Goal: Task Accomplishment & Management: Manage account settings

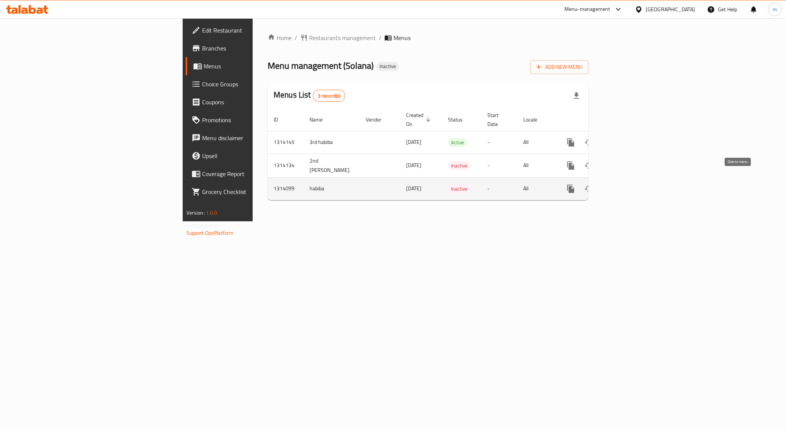
click at [611, 184] on icon "enhanced table" at bounding box center [606, 188] width 9 height 9
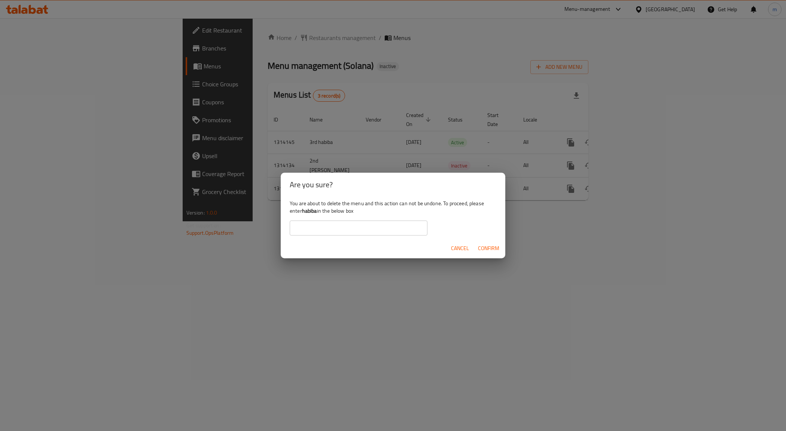
click at [315, 213] on b "habiba" at bounding box center [309, 211] width 15 height 10
copy div "habiba"
click at [325, 229] on input "text" at bounding box center [359, 228] width 138 height 15
paste input "habiba"
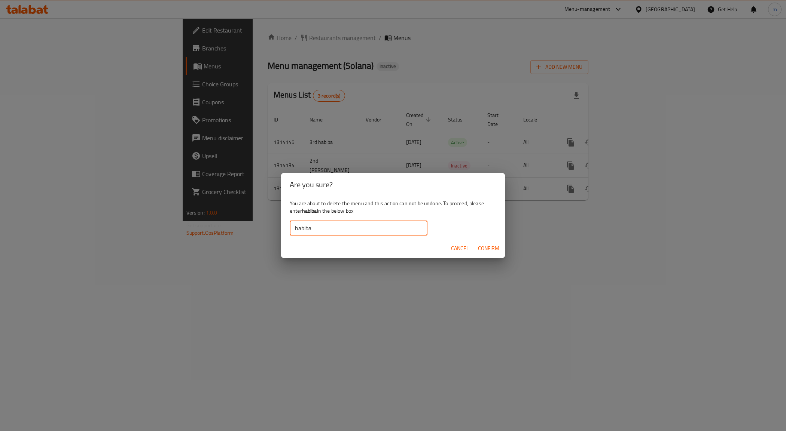
type input "habiba"
click at [484, 250] on span "Confirm" at bounding box center [488, 248] width 21 height 9
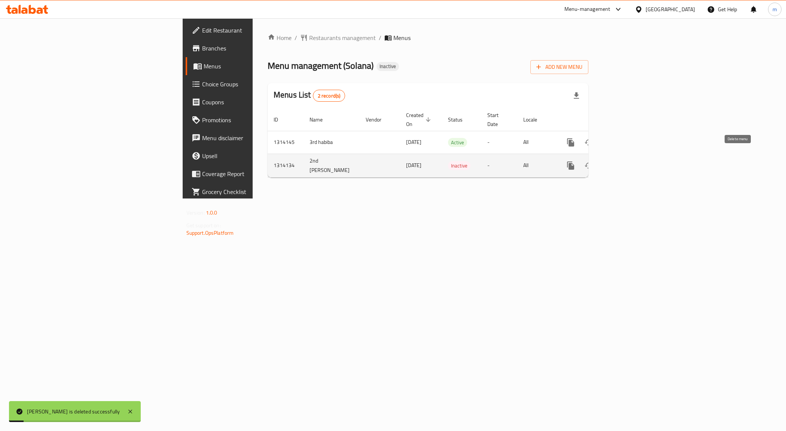
click at [611, 161] on icon "enhanced table" at bounding box center [606, 165] width 9 height 9
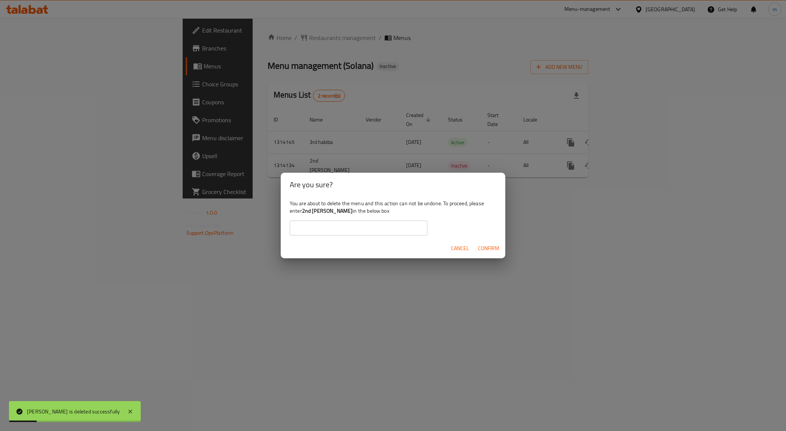
click at [317, 213] on b "2nd [PERSON_NAME]" at bounding box center [327, 211] width 51 height 10
click at [325, 212] on b "2nd [PERSON_NAME]" at bounding box center [327, 211] width 51 height 10
drag, startPoint x: 327, startPoint y: 212, endPoint x: 303, endPoint y: 213, distance: 24.0
click at [303, 213] on b "2nd [PERSON_NAME]" at bounding box center [327, 211] width 51 height 10
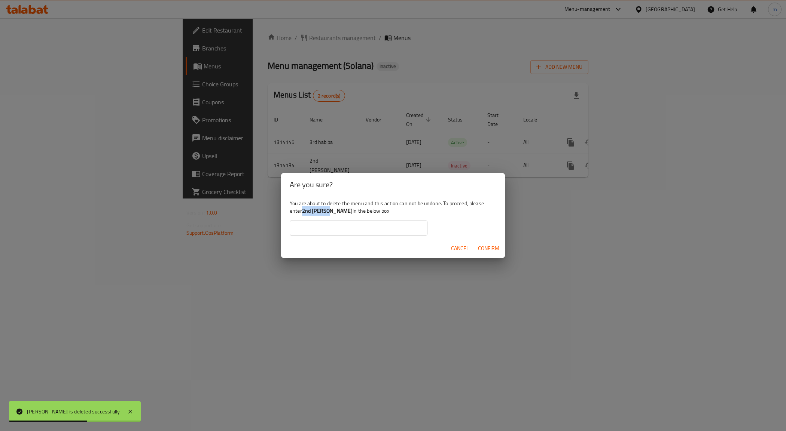
copy b "2nd [PERSON_NAME]"
click at [330, 226] on input "text" at bounding box center [359, 228] width 138 height 15
paste input "2nd [PERSON_NAME]"
type input "2nd [PERSON_NAME]"
click at [485, 250] on span "Confirm" at bounding box center [488, 248] width 21 height 9
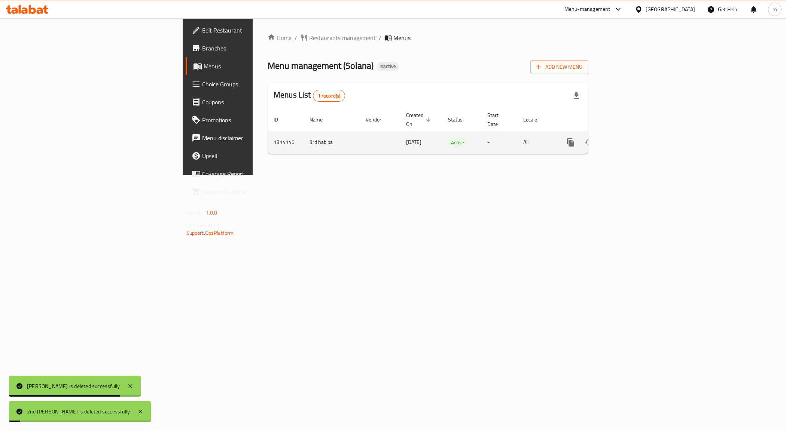
click at [611, 138] on icon "enhanced table" at bounding box center [606, 142] width 9 height 9
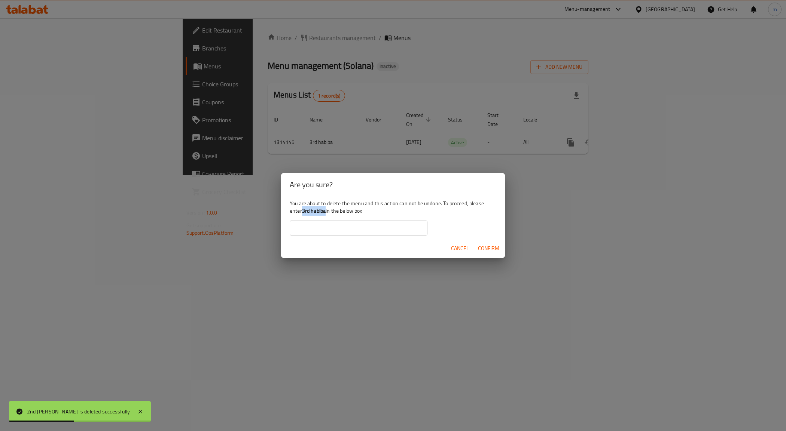
drag, startPoint x: 326, startPoint y: 213, endPoint x: 304, endPoint y: 212, distance: 22.1
click at [304, 212] on b "3rd habiba" at bounding box center [314, 211] width 24 height 10
copy b "3rd habiba"
click at [323, 217] on div "You are about to delete the menu and this action can not be undone. To proceed,…" at bounding box center [393, 218] width 224 height 42
click at [324, 226] on input "text" at bounding box center [359, 228] width 138 height 15
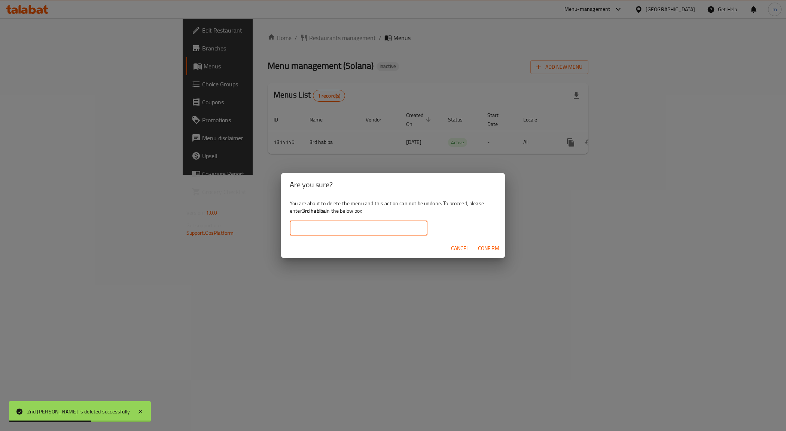
paste input "3rd habiba"
type input "3rd habiba"
click at [491, 244] on span "Confirm" at bounding box center [488, 248] width 21 height 9
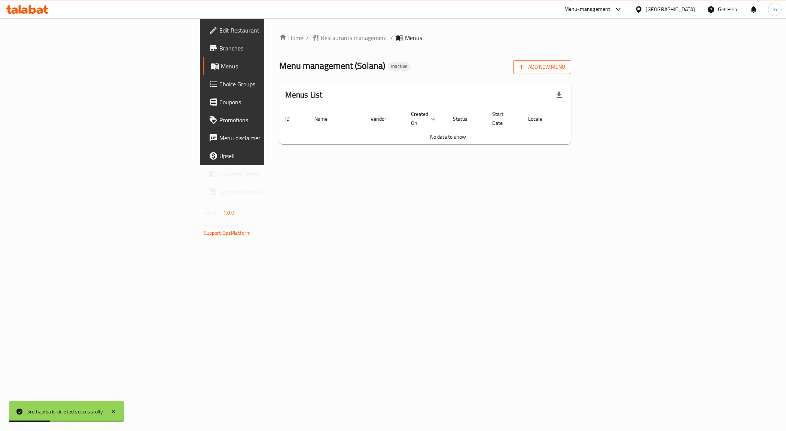
click at [571, 60] on button "Add New Menu" at bounding box center [542, 67] width 58 height 14
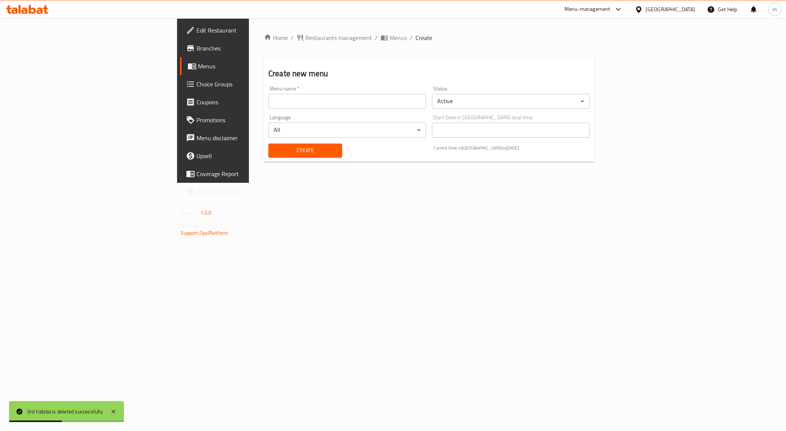
click at [268, 101] on input "text" at bounding box center [347, 101] width 158 height 15
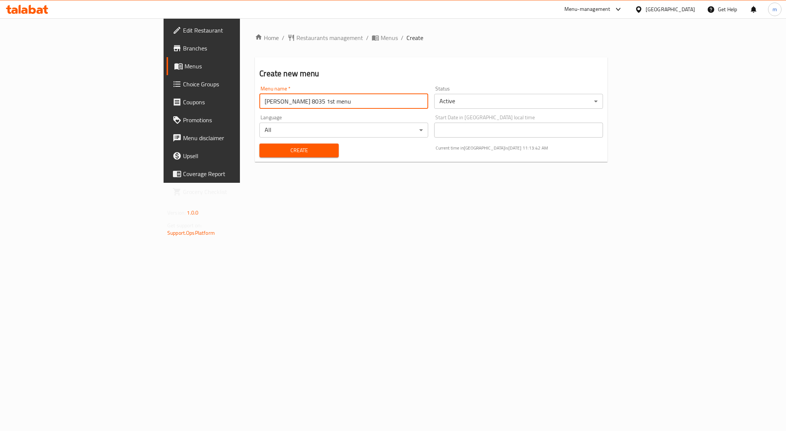
type input "[PERSON_NAME] 8035 1st menu"
click at [265, 150] on span "Create" at bounding box center [298, 150] width 67 height 9
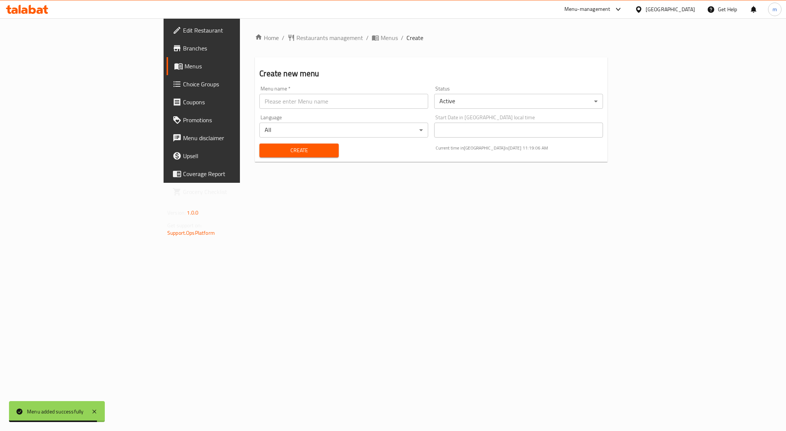
click at [184, 69] on span "Menus" at bounding box center [236, 66] width 104 height 9
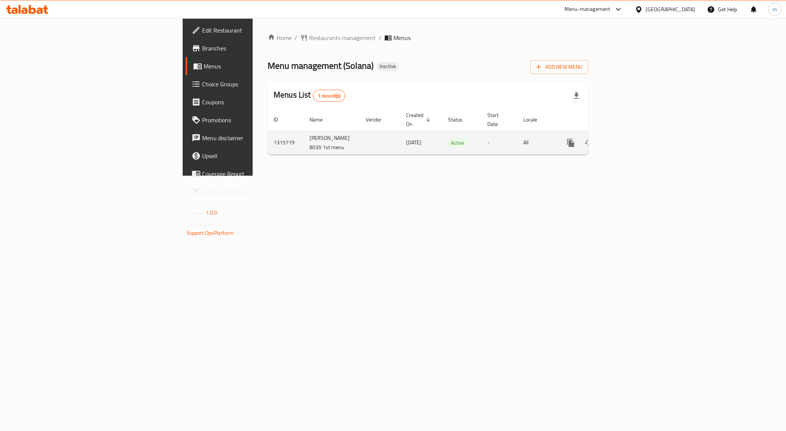
click at [633, 141] on link "enhanced table" at bounding box center [624, 143] width 18 height 18
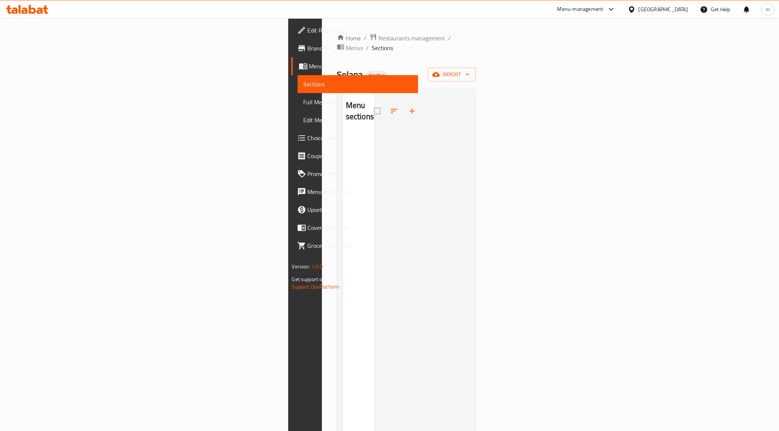
click at [476, 54] on div "Home / Restaurants management / Menus / Sections Solana Inactive import Menu se…" at bounding box center [406, 282] width 139 height 498
click at [476, 57] on div "Home / Restaurants management / Menus / Sections Solana Inactive import Menu se…" at bounding box center [406, 282] width 139 height 498
click at [470, 70] on span "import" at bounding box center [452, 74] width 36 height 9
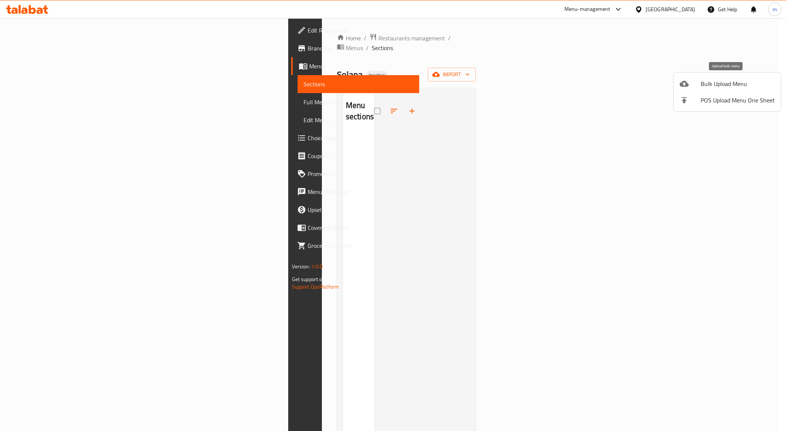
click at [702, 88] on span "Bulk Upload Menu" at bounding box center [737, 83] width 74 height 9
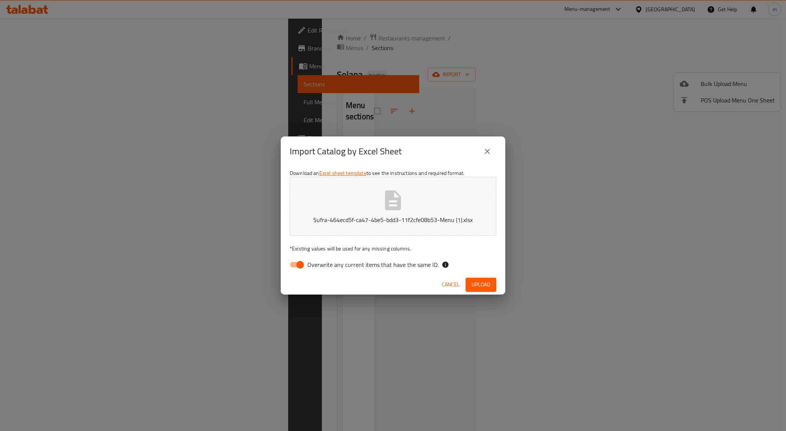
click at [298, 260] on input "Overwrite any current items that have the same ID." at bounding box center [300, 265] width 43 height 14
checkbox input "false"
click at [481, 282] on span "Upload" at bounding box center [480, 284] width 19 height 9
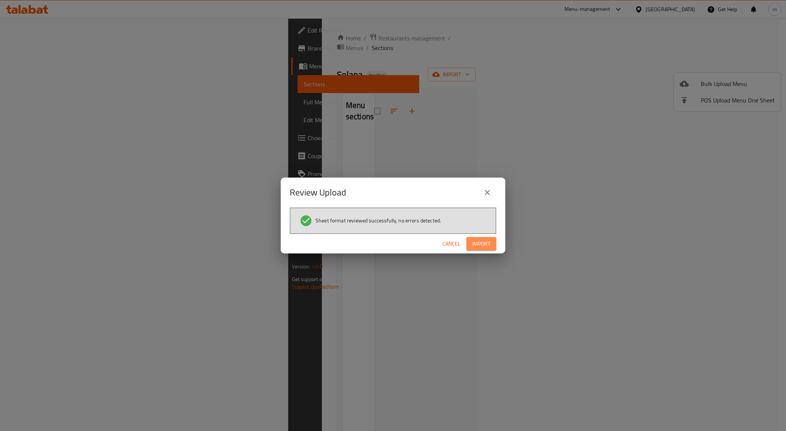
click at [482, 244] on span "Import" at bounding box center [481, 243] width 18 height 9
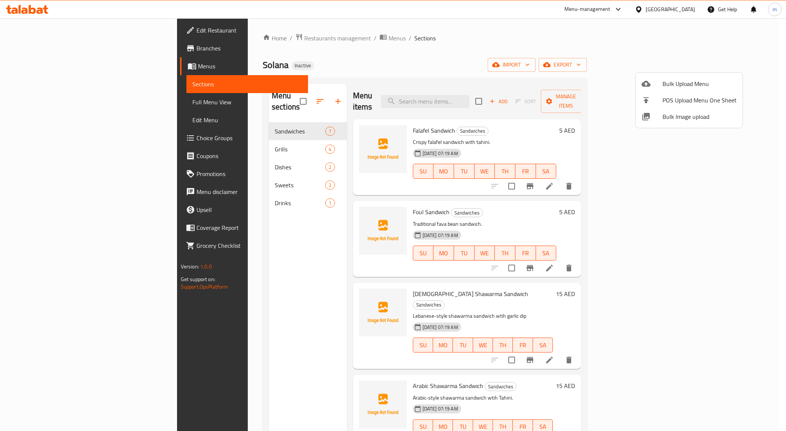
click at [42, 101] on div at bounding box center [393, 215] width 786 height 431
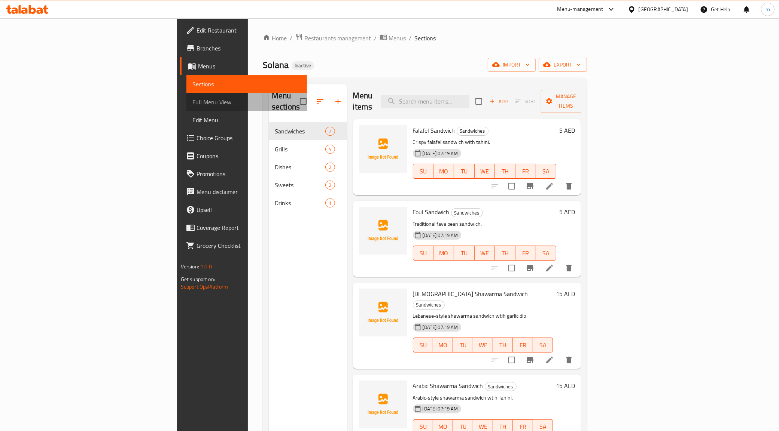
click at [192, 101] on span "Full Menu View" at bounding box center [246, 102] width 109 height 9
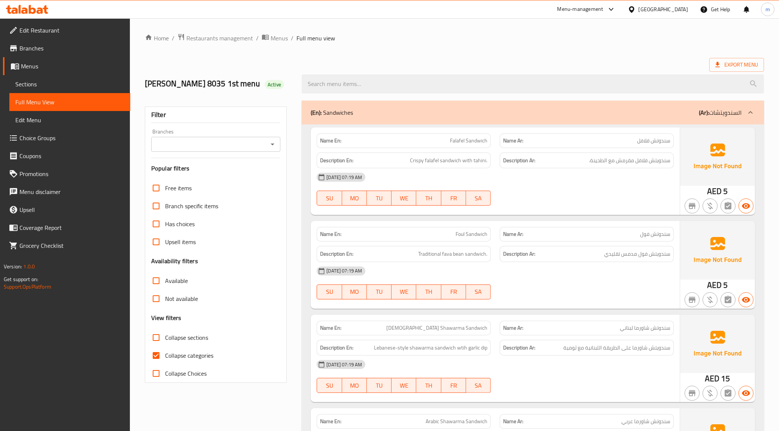
click at [169, 354] on span "Collapse categories" at bounding box center [189, 355] width 48 height 9
click at [165, 354] on input "Collapse categories" at bounding box center [156, 356] width 18 height 18
checkbox input "false"
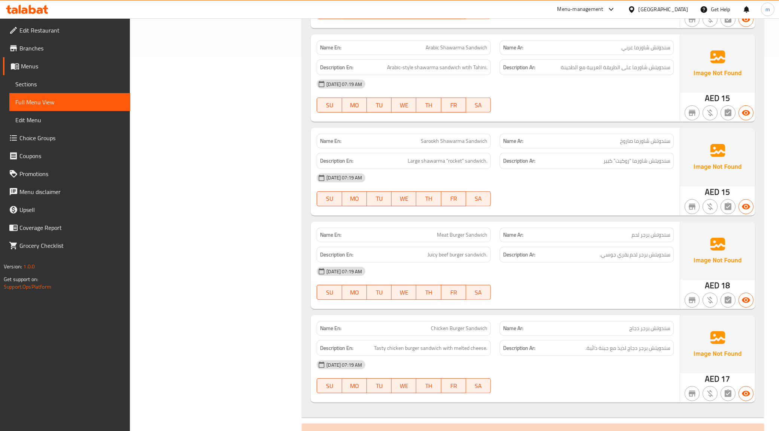
scroll to position [421, 0]
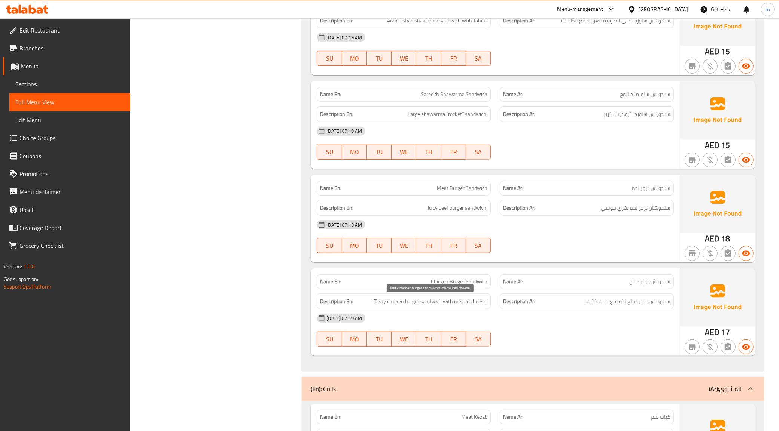
click at [384, 302] on span "Tasty chicken burger sandwich with melted cheese." at bounding box center [430, 301] width 113 height 9
copy span "Tasty"
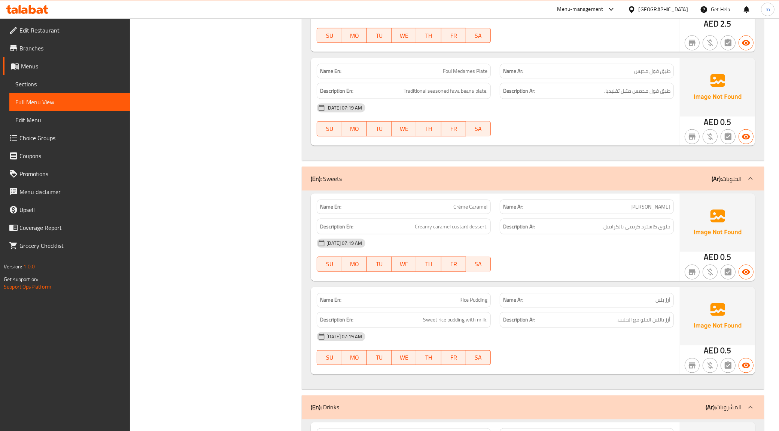
scroll to position [1403, 0]
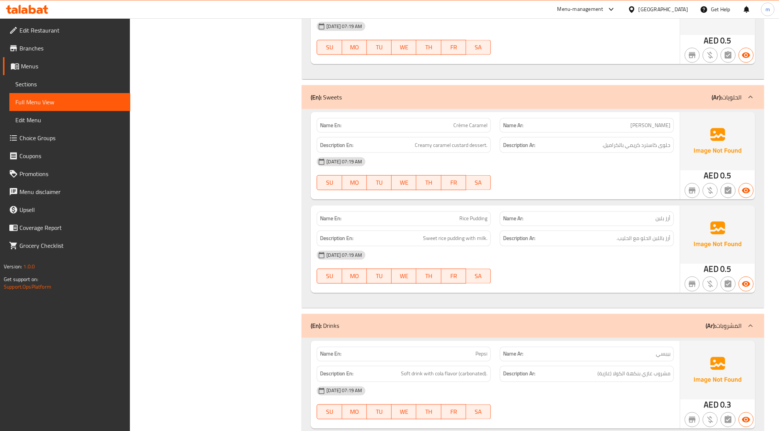
click at [480, 149] on span "Creamy caramel custard dessert." at bounding box center [451, 145] width 73 height 9
click at [480, 148] on span "Creamy caramel custard dessert." at bounding box center [451, 145] width 73 height 9
copy span "dessert"
click at [448, 148] on span "Creamy caramel custard dessert." at bounding box center [451, 145] width 73 height 9
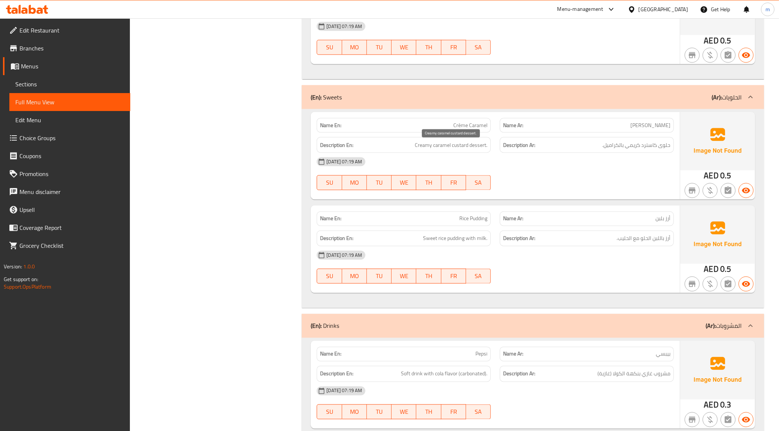
click at [455, 145] on span "Creamy caramel custard dessert." at bounding box center [451, 145] width 73 height 9
copy span "custard"
click at [461, 219] on span "Rice Pudding" at bounding box center [473, 219] width 28 height 8
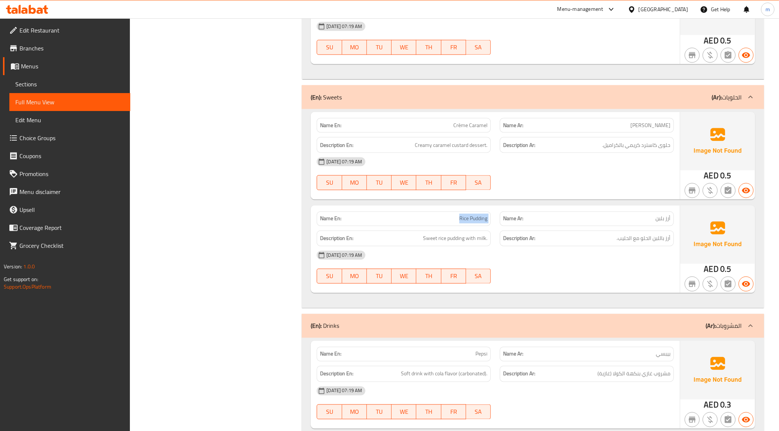
click at [461, 219] on span "Rice Pudding" at bounding box center [473, 219] width 28 height 8
copy span "Rice Pudding"
click at [582, 257] on div "[DATE] 07:19 AM" at bounding box center [495, 256] width 366 height 18
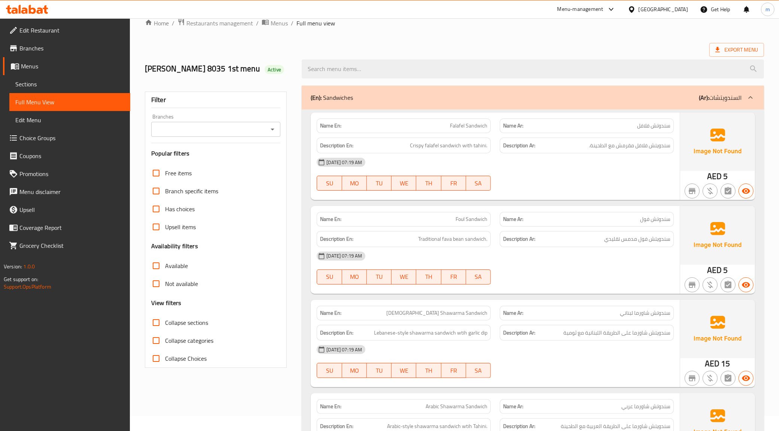
scroll to position [0, 0]
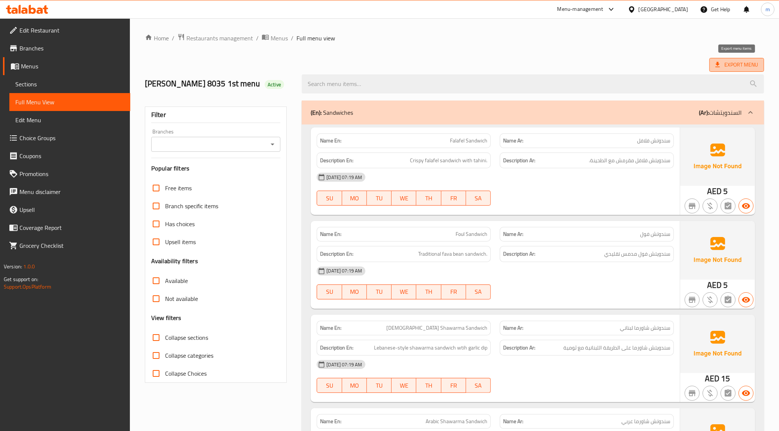
click at [743, 60] on span "Export Menu" at bounding box center [736, 64] width 43 height 9
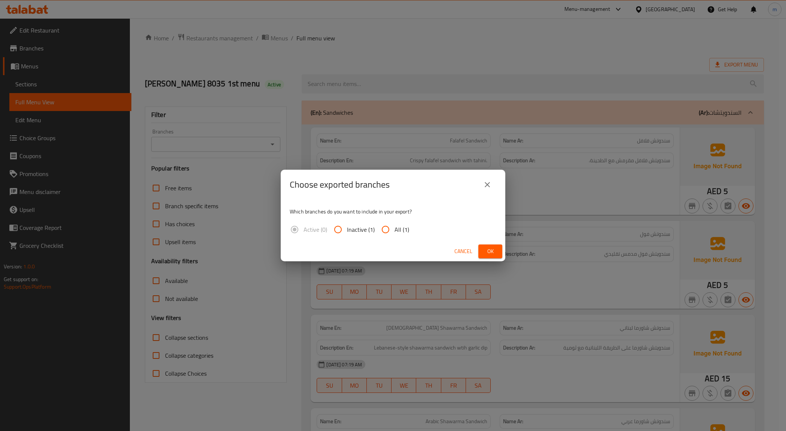
click at [382, 227] on input "All (1)" at bounding box center [385, 230] width 18 height 18
radio input "true"
click at [500, 255] on button "Ok" at bounding box center [490, 252] width 24 height 14
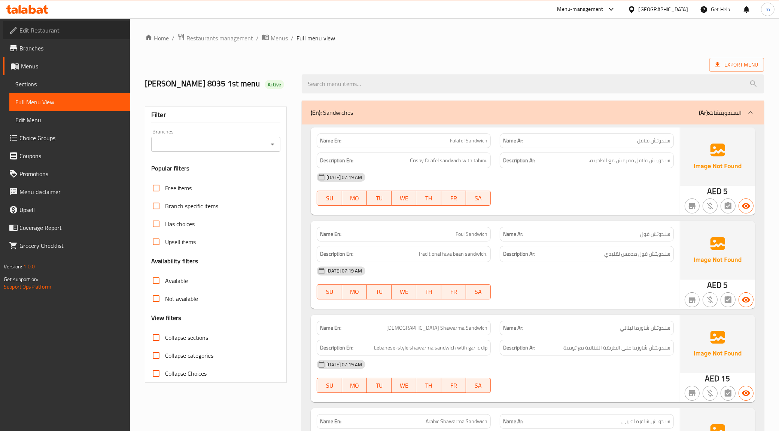
click at [55, 31] on span "Edit Restaurant" at bounding box center [71, 30] width 105 height 9
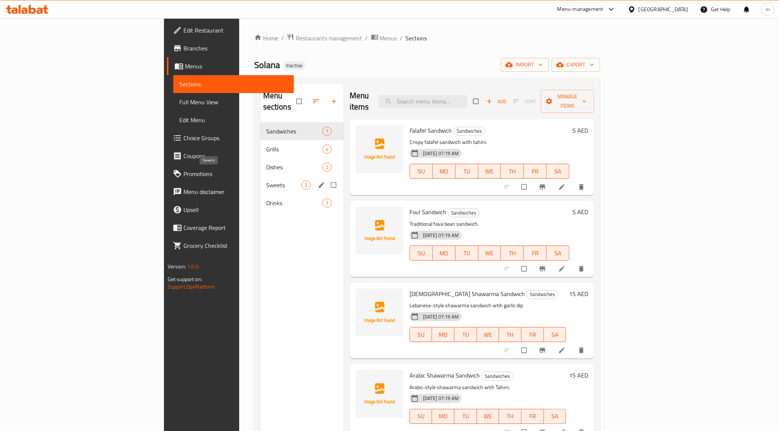
click at [266, 181] on span "Sweets" at bounding box center [283, 185] width 35 height 9
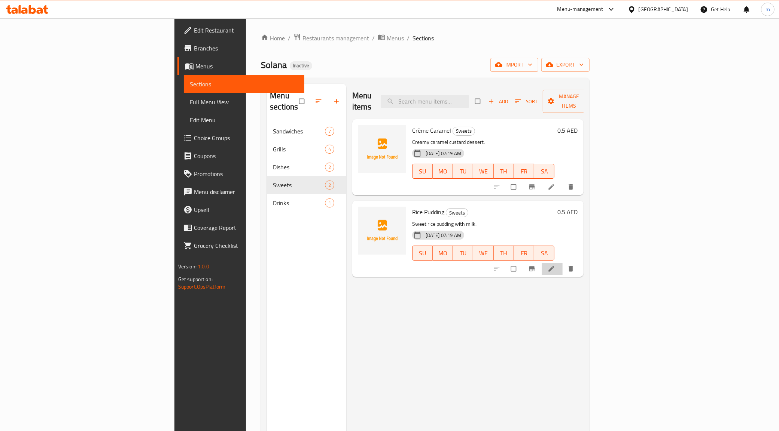
click at [562, 263] on li at bounding box center [551, 269] width 21 height 12
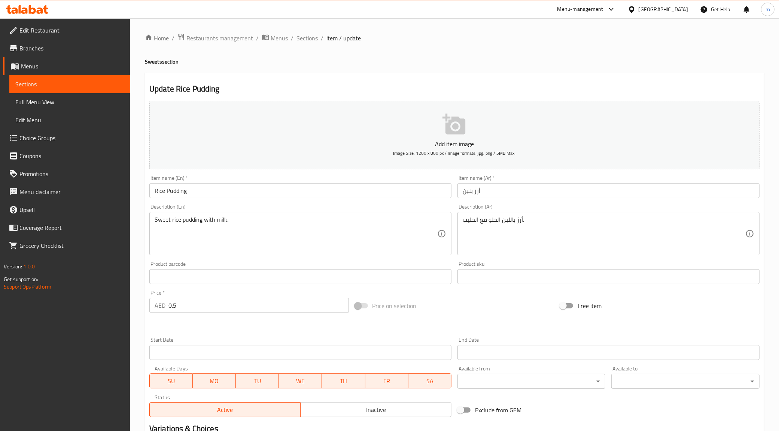
click at [29, 70] on span "Menus" at bounding box center [72, 66] width 103 height 9
